Goal: Task Accomplishment & Management: Use online tool/utility

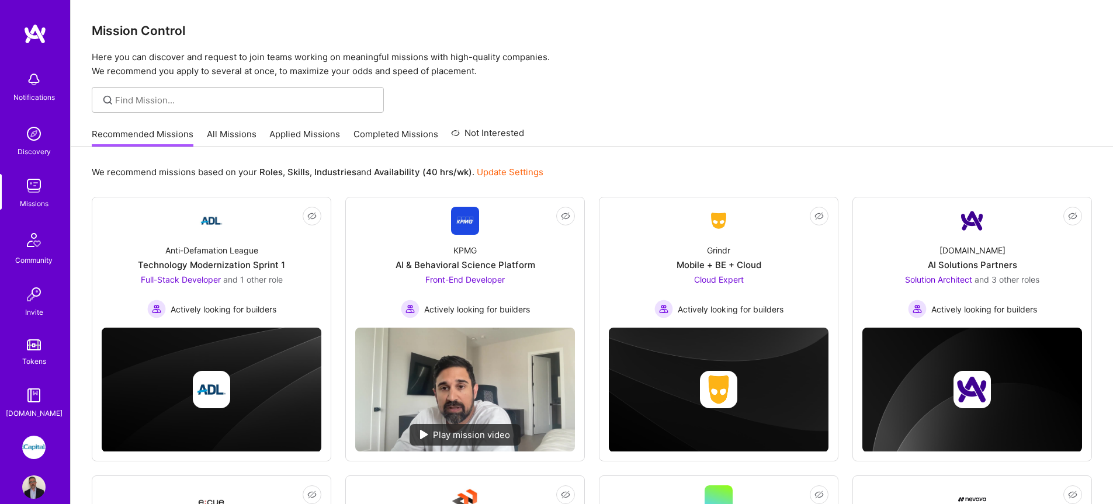
click at [222, 134] on link "All Missions" at bounding box center [232, 137] width 50 height 19
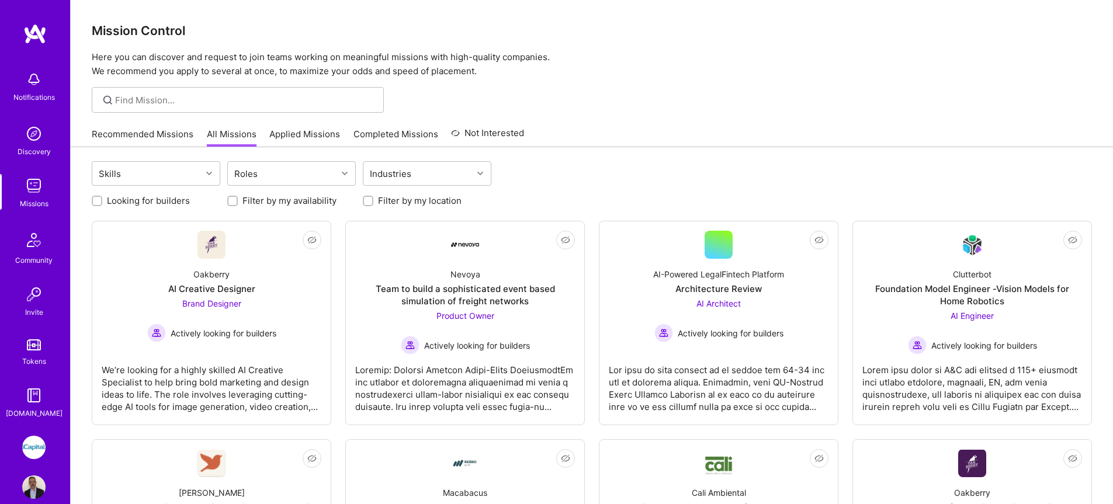
click at [303, 189] on div "Looking for builders Filter by my availability Filter by my location" at bounding box center [592, 198] width 1000 height 18
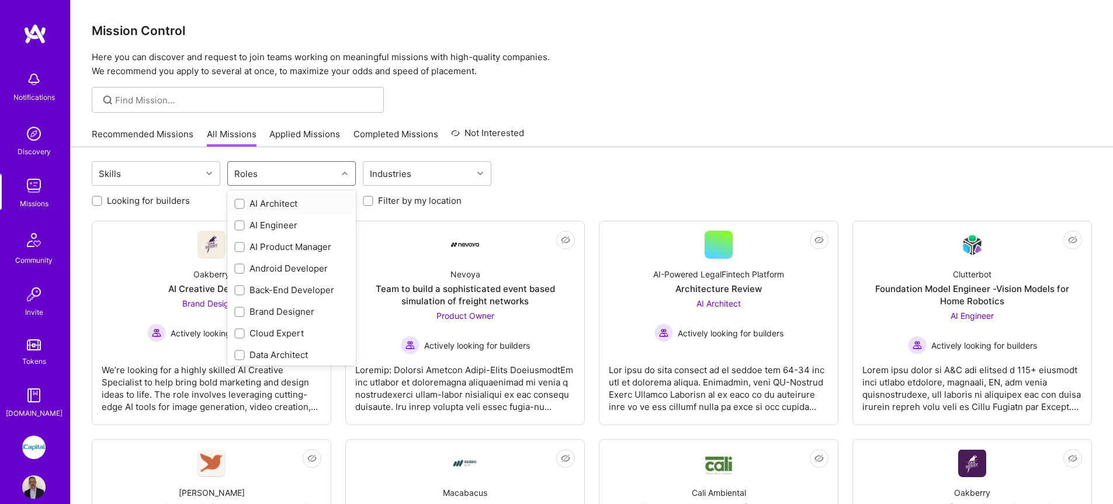
click at [304, 176] on div "Roles" at bounding box center [282, 173] width 109 height 23
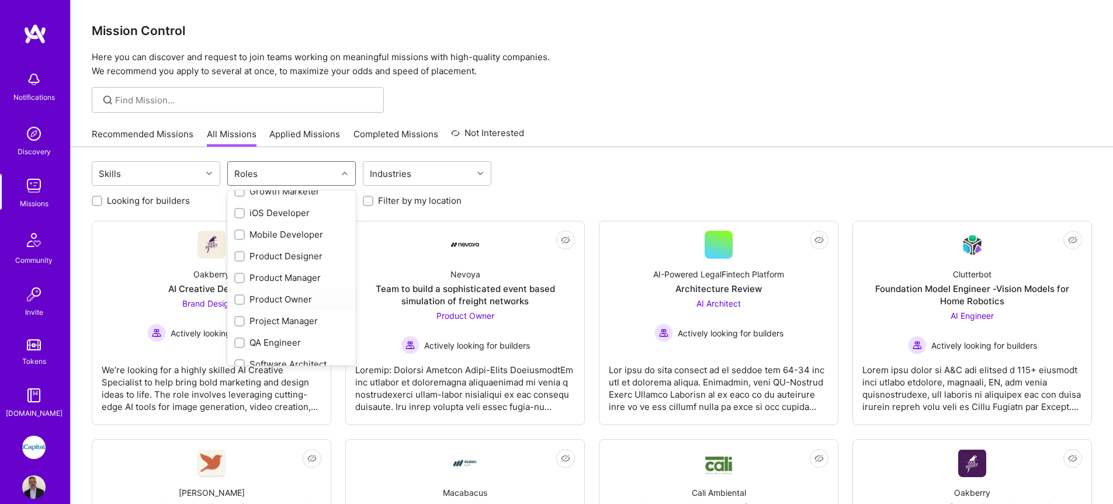
scroll to position [336, 0]
click at [270, 344] on div "QA Engineer" at bounding box center [291, 343] width 114 height 12
checkbox input "true"
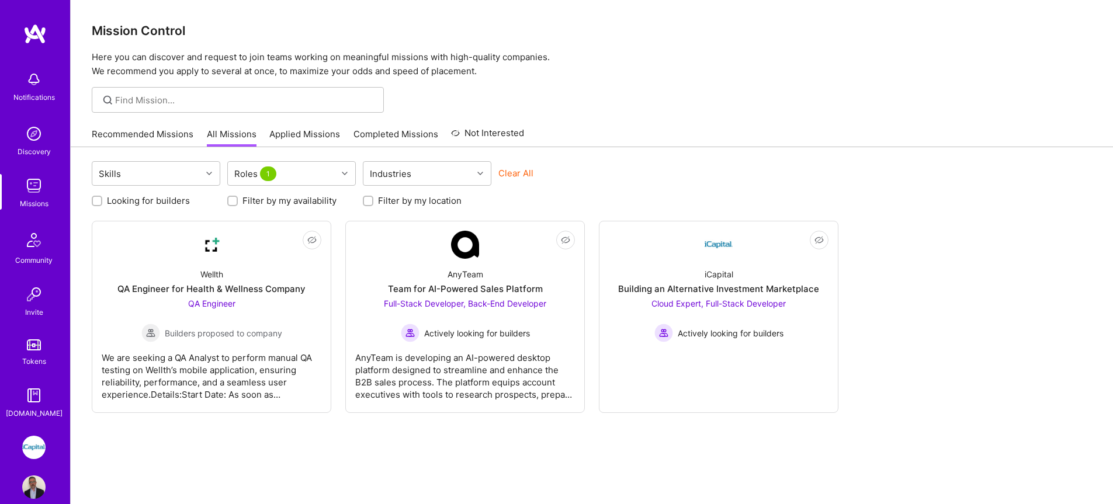
click at [575, 455] on div "Skills Roles 1 Industries Clear All Looking for builders Filter by my availabil…" at bounding box center [592, 348] width 1042 height 403
